Goal: Task Accomplishment & Management: Manage account settings

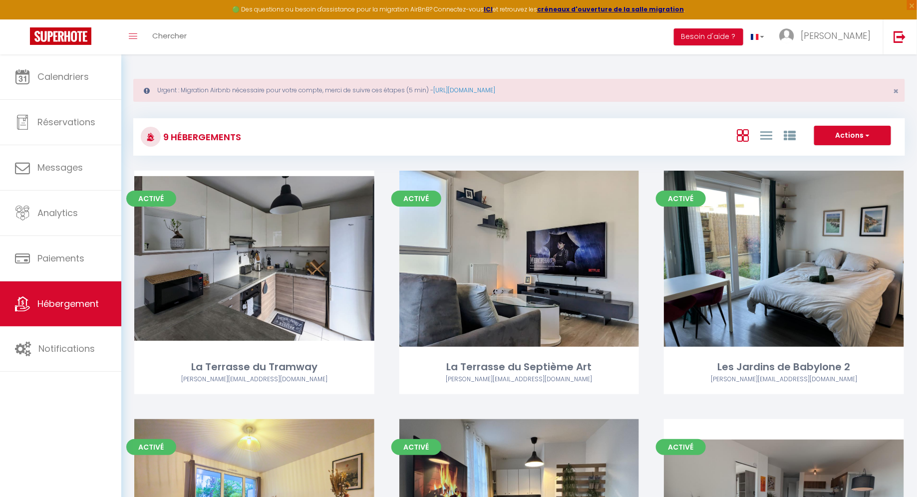
click at [323, 41] on div "Toggle menubar Chercher BUTTON Besoin d'aide ? [PERSON_NAME] Équipe" at bounding box center [490, 36] width 837 height 35
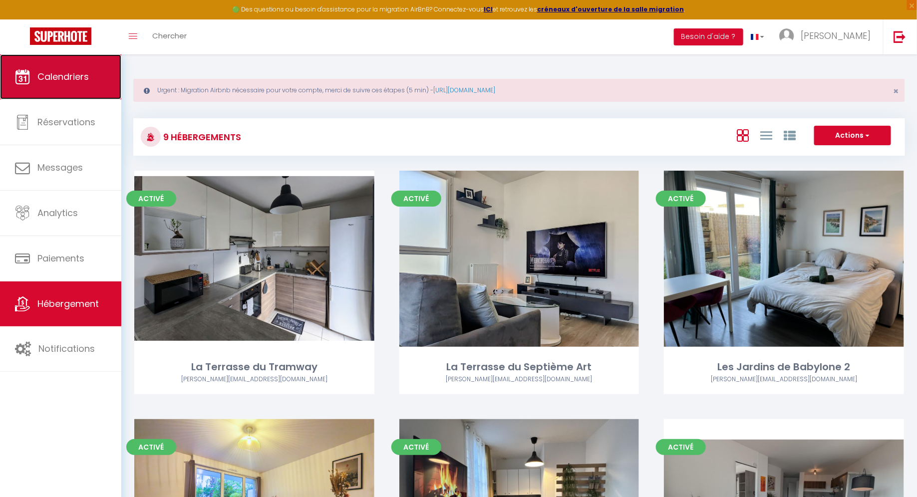
click at [68, 81] on span "Calendriers" at bounding box center [62, 76] width 51 height 12
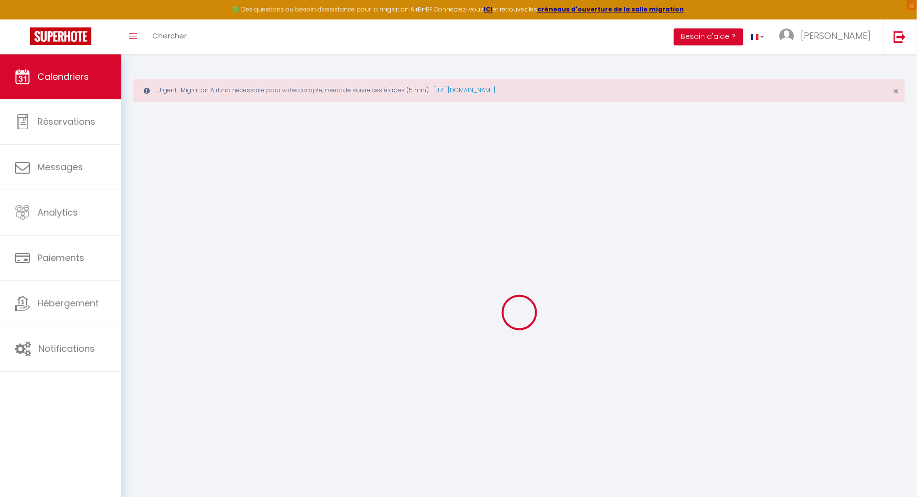
select select
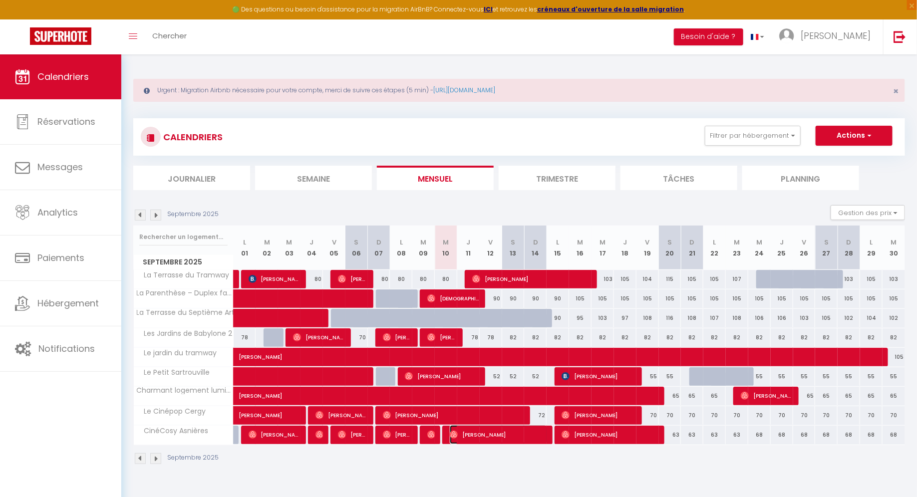
click at [467, 432] on span "[PERSON_NAME]" at bounding box center [498, 434] width 97 height 19
select select "OK"
select select "0"
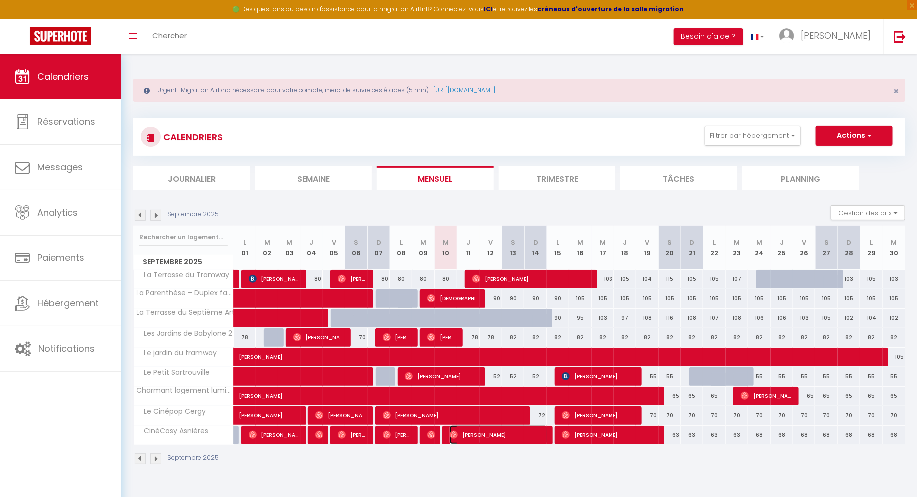
select select "1"
select select
select select "45389"
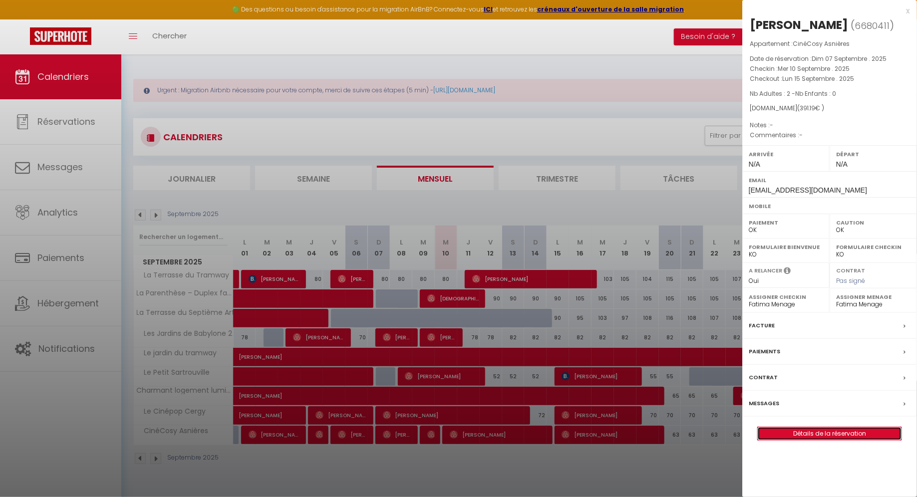
click at [811, 433] on link "Détails de la réservation" at bounding box center [829, 433] width 144 height 13
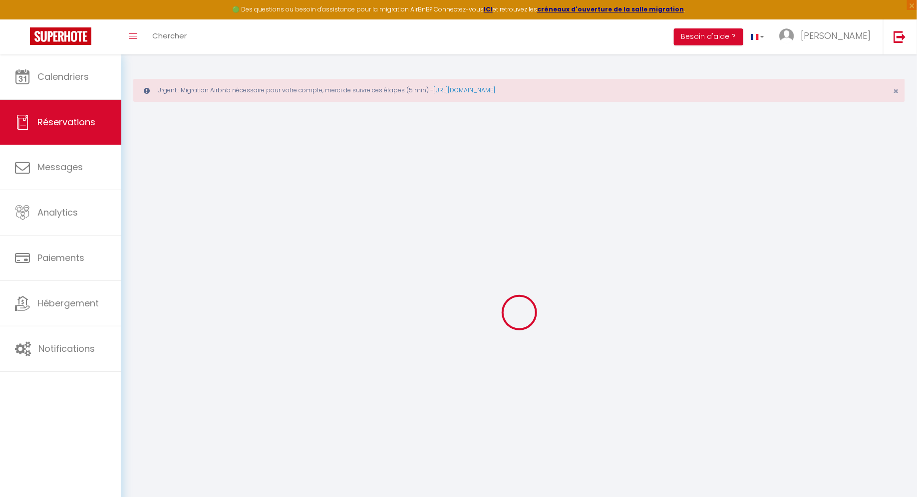
type input "[PERSON_NAME]"
type input "Bée"
type input "[EMAIL_ADDRESS][DOMAIN_NAME]"
select select
type input "12.24"
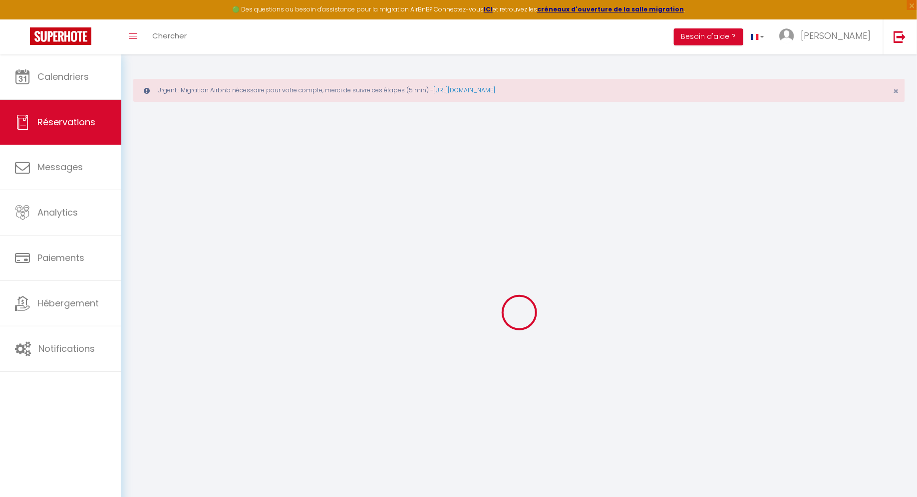
select select "66134"
select select "1"
select select
type input "2"
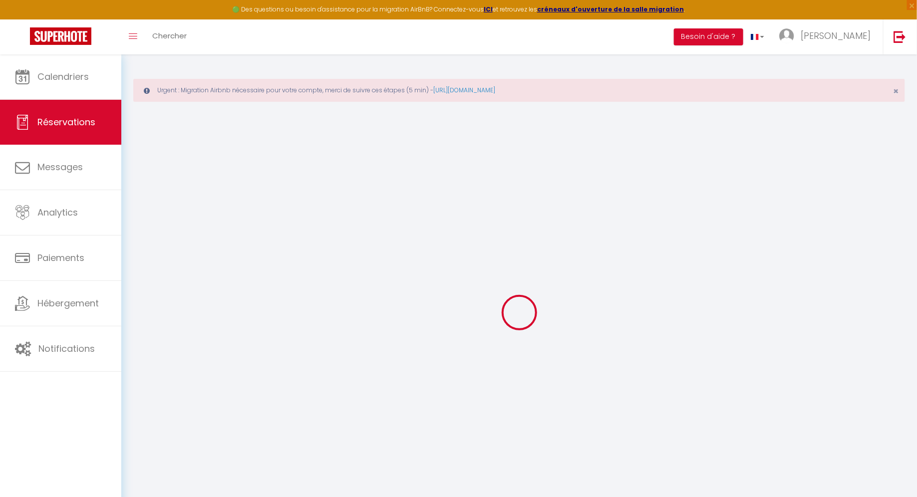
select select "12"
select select
type input "315"
checkbox input "false"
type input "0"
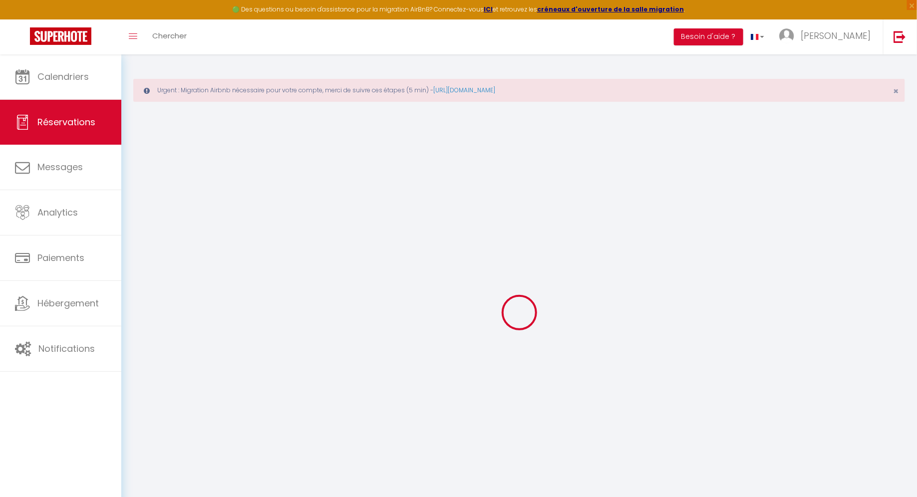
select select "1"
type input "0"
select select
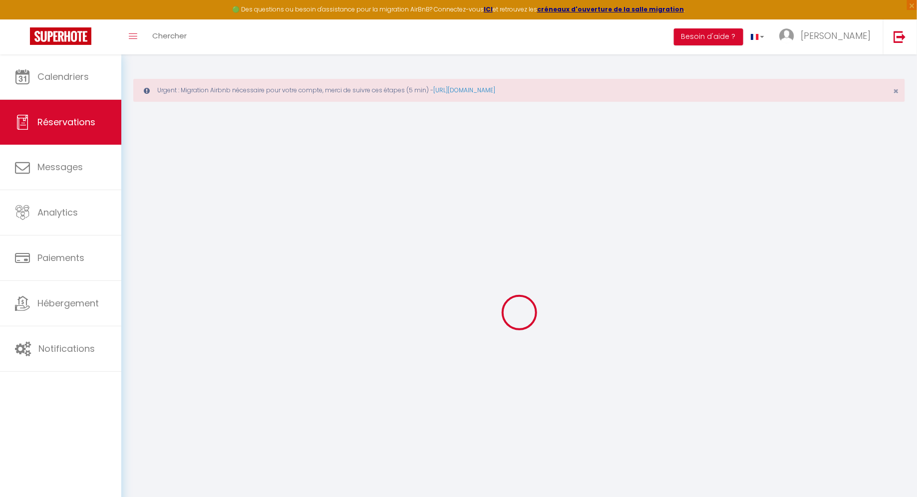
select select
select select "15"
checkbox input "false"
select select
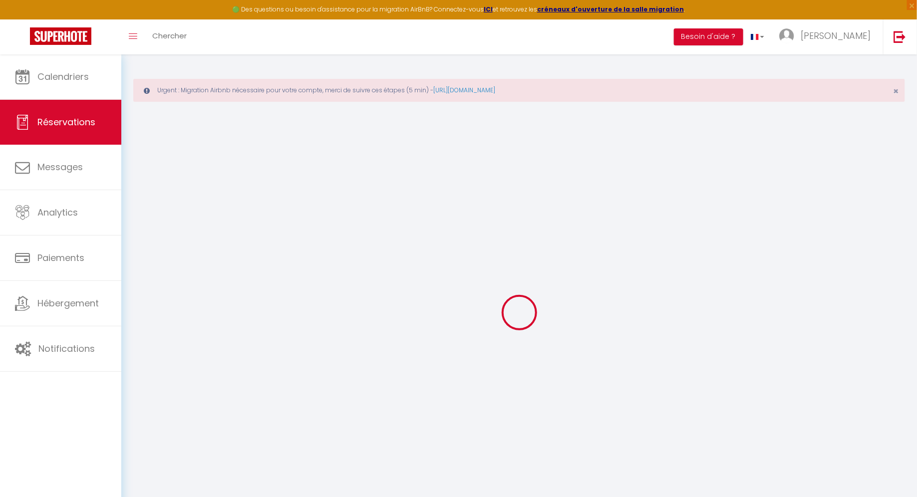
select select
checkbox input "false"
select select
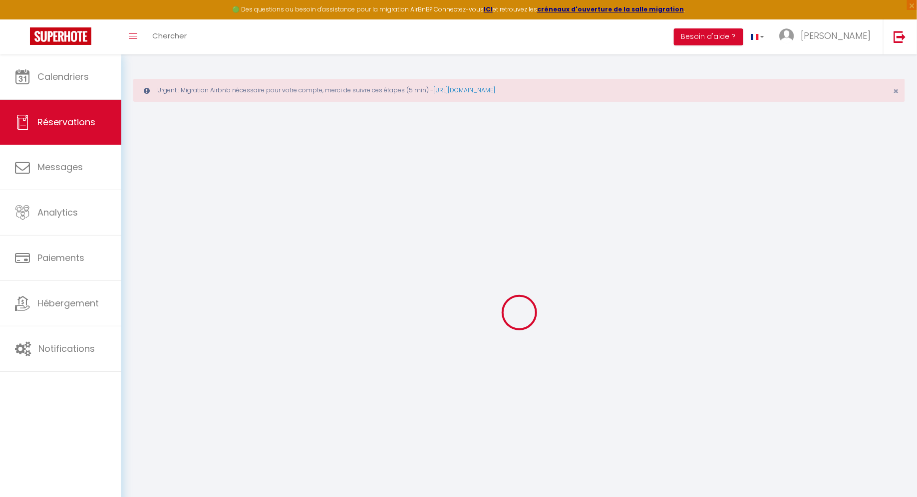
select select
checkbox input "false"
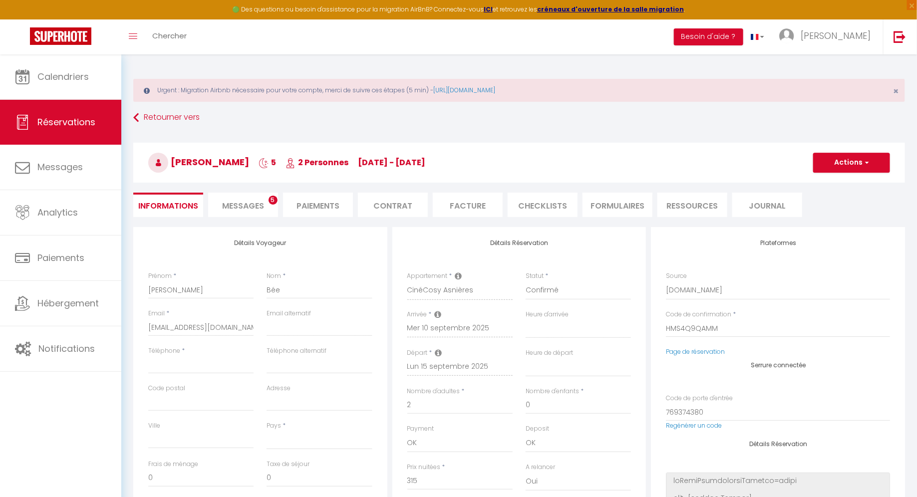
select select
type input "25"
type input "51.19"
select select
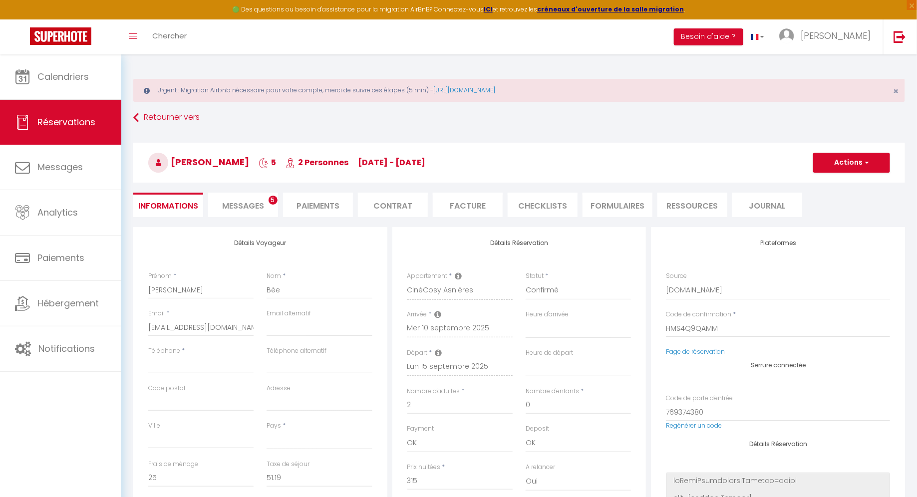
checkbox input "false"
select select
checkbox input "false"
select select
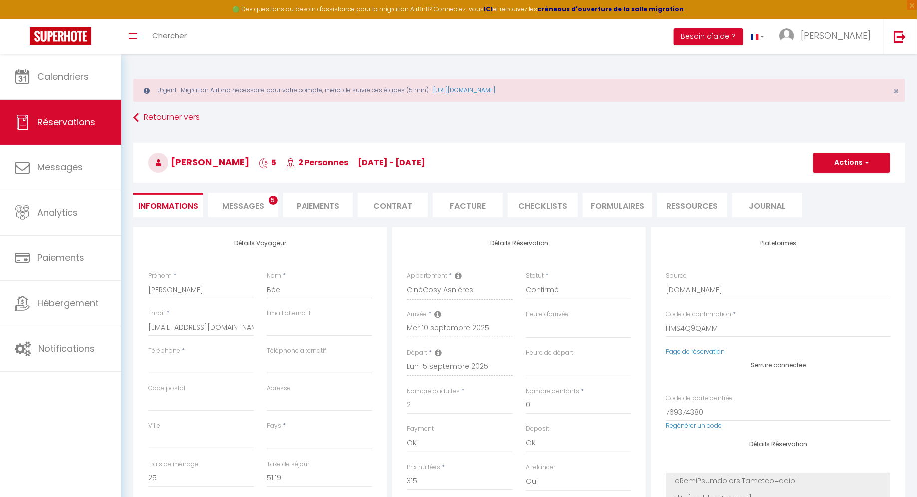
click at [239, 214] on li "Messages 5" at bounding box center [243, 205] width 70 height 24
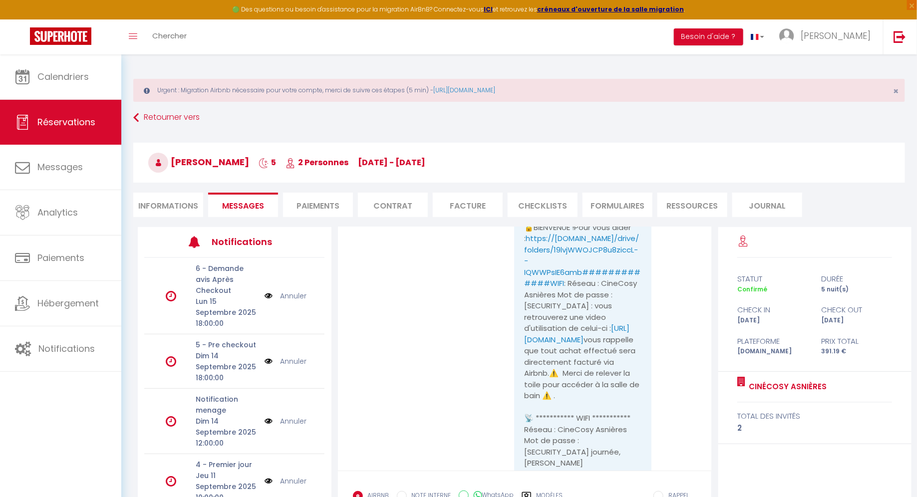
scroll to position [3471, 0]
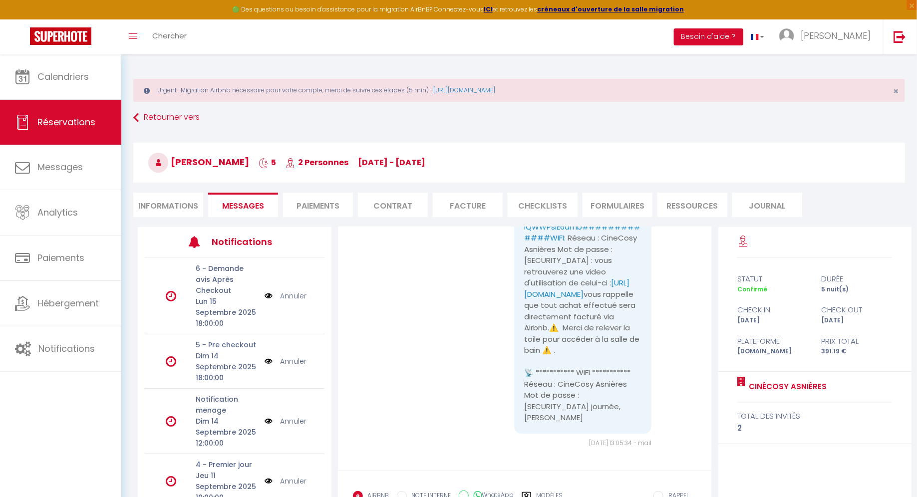
click at [607, 364] on pre "**********" at bounding box center [583, 125] width 118 height 595
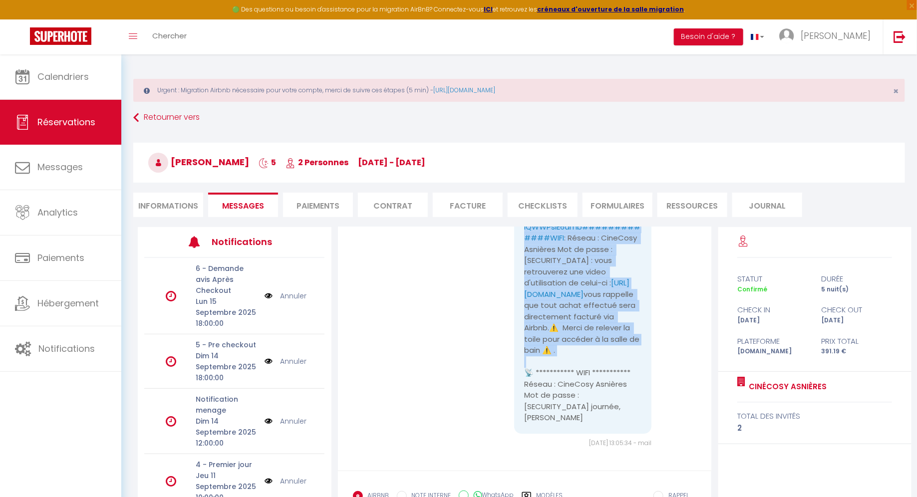
click at [641, 427] on div "**********" at bounding box center [583, 125] width 138 height 615
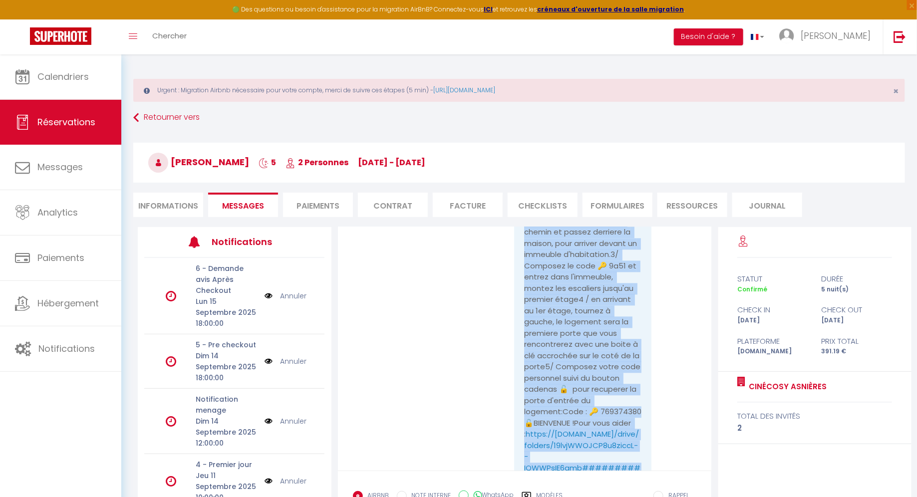
scroll to position [2962, 0]
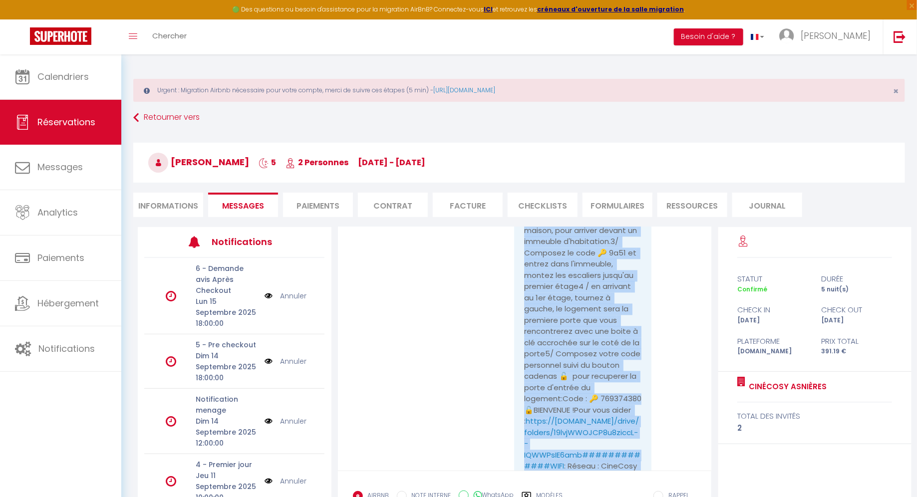
drag, startPoint x: 643, startPoint y: 417, endPoint x: 538, endPoint y: 290, distance: 165.2
click at [538, 290] on div "**********" at bounding box center [583, 354] width 138 height 615
copy pre "**********"
click at [546, 135] on div "[PERSON_NAME] 5 2 Personnes [DATE] - [DATE] Actions Enregistrer Dupliquer Suppr…" at bounding box center [519, 160] width 784 height 53
